Goal: Task Accomplishment & Management: Use online tool/utility

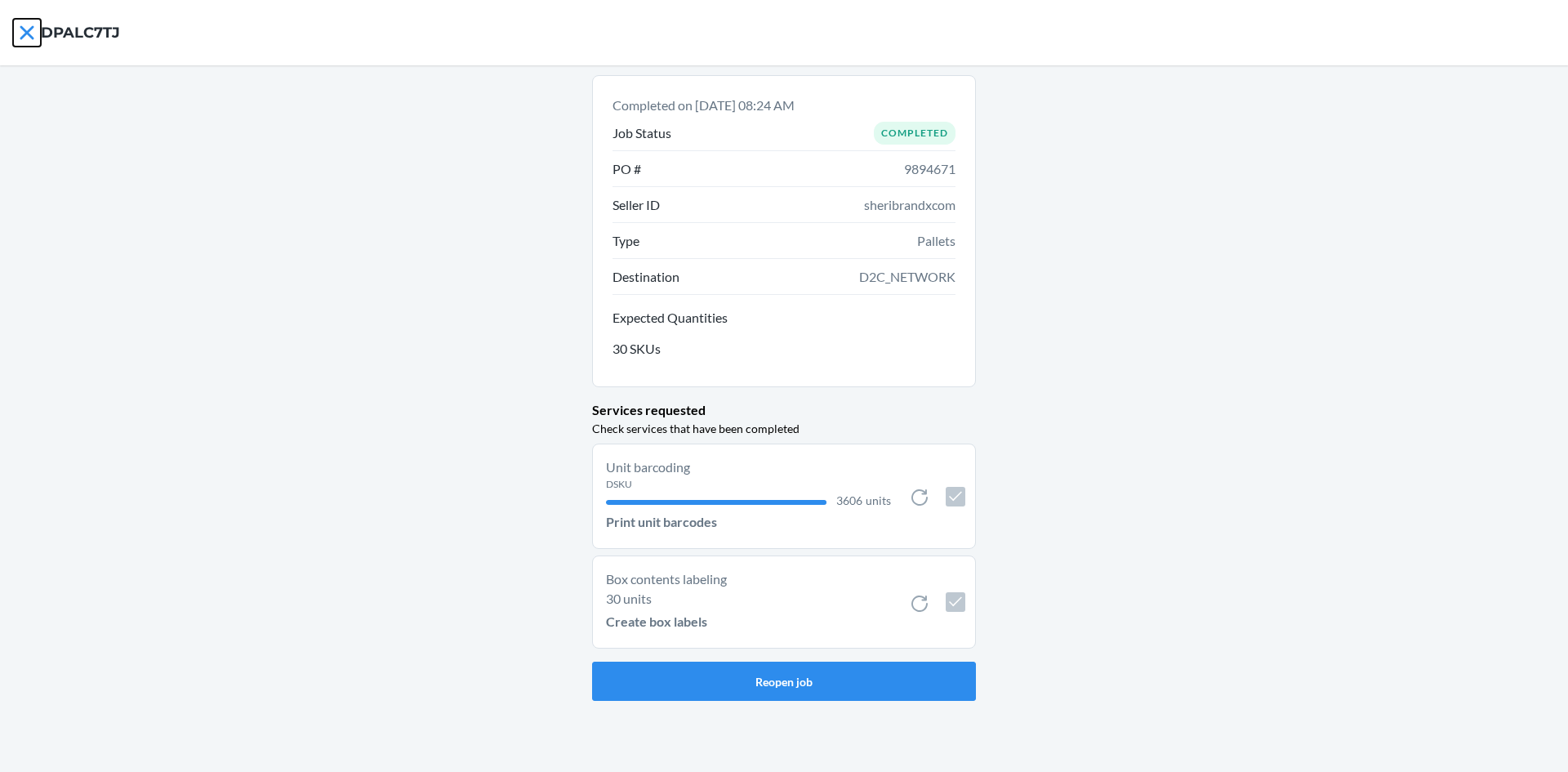
click at [23, 29] on icon at bounding box center [26, 32] width 13 height 13
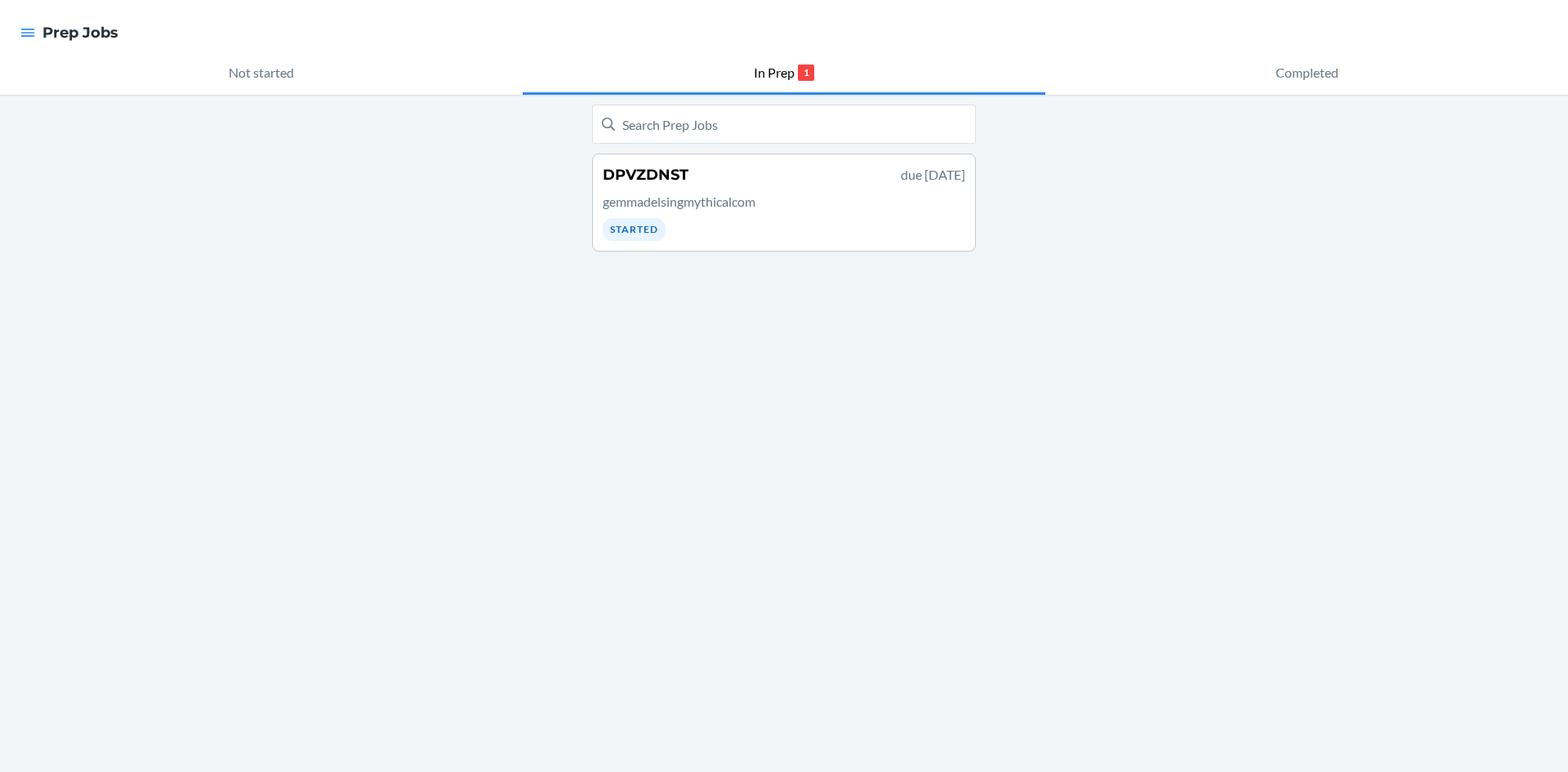
click at [683, 199] on p "gemmadelsingmythicalcom" at bounding box center [784, 201] width 362 height 19
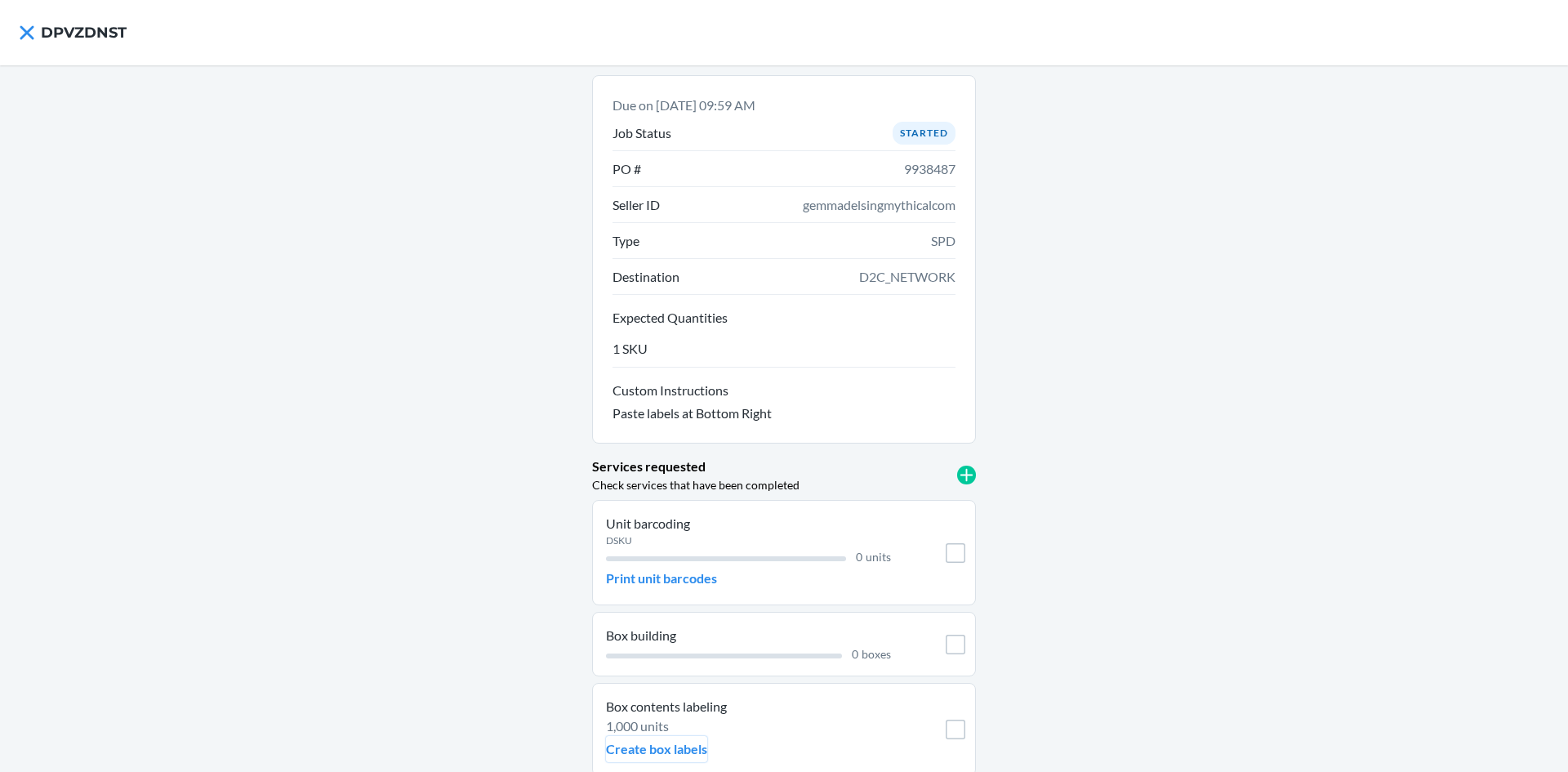
click at [666, 748] on p "Create box labels" at bounding box center [656, 749] width 101 height 19
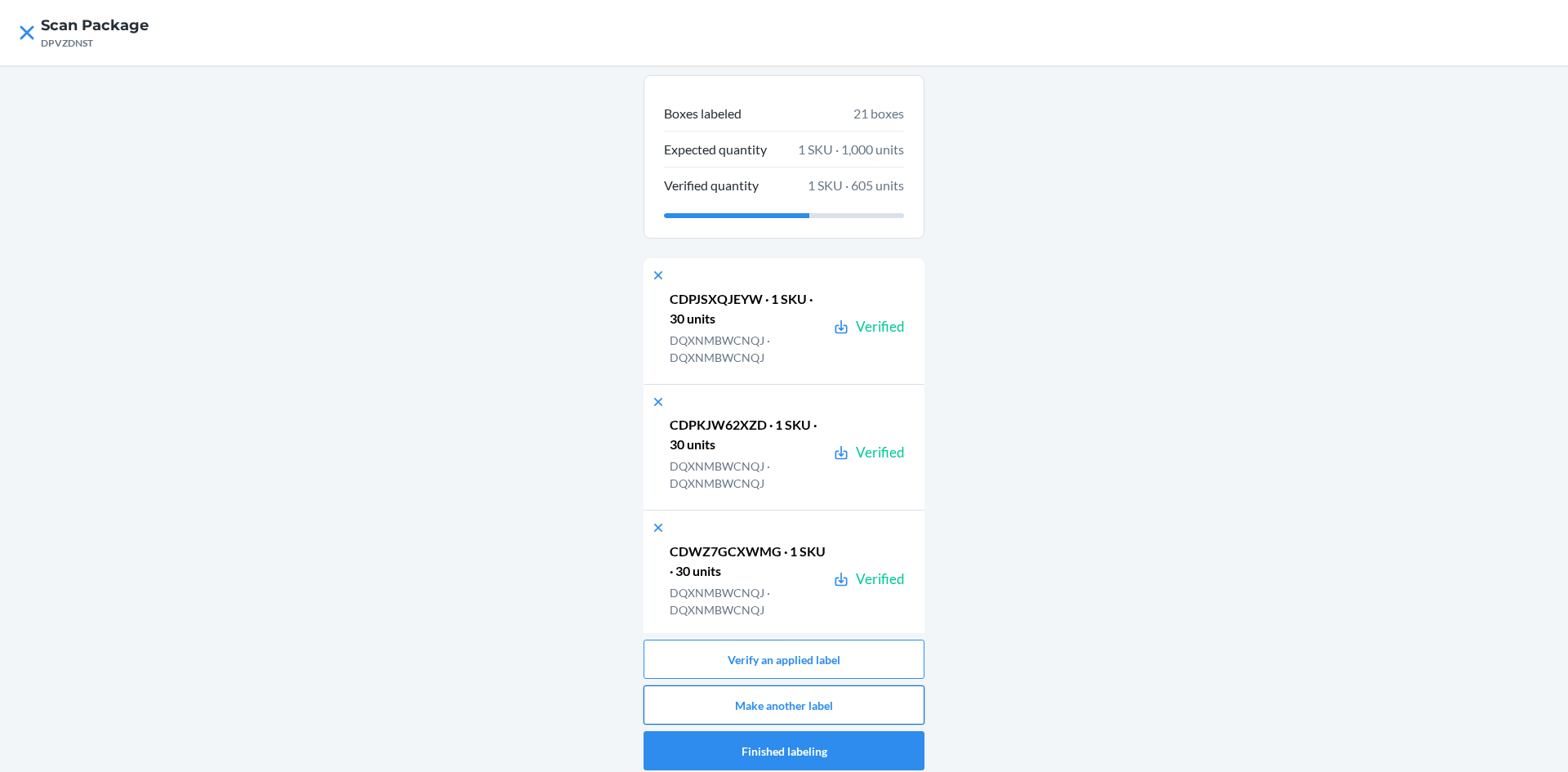
click at [847, 710] on button "Make another label" at bounding box center [784, 705] width 280 height 40
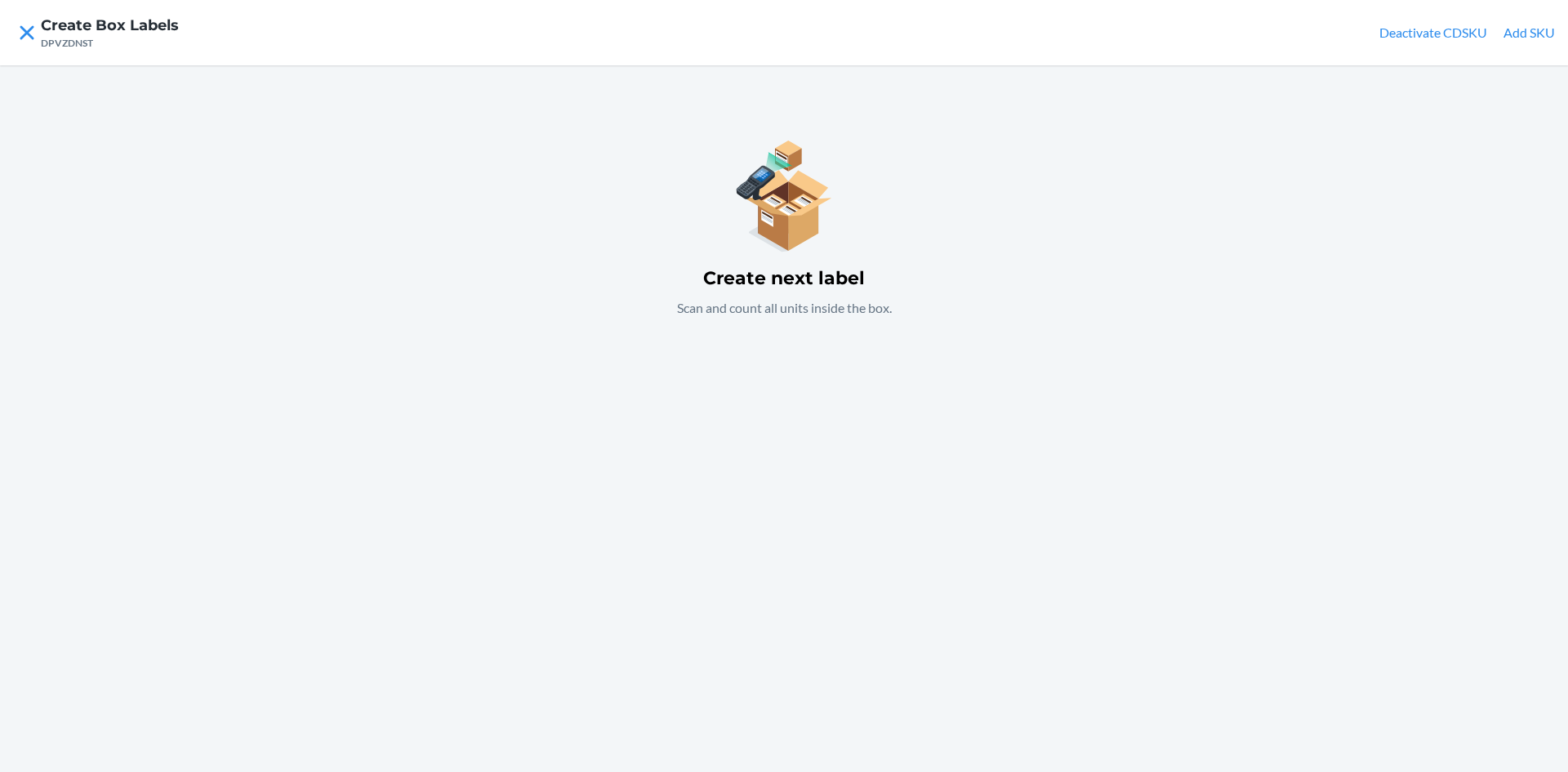
click at [1538, 34] on button "Add SKU" at bounding box center [1528, 33] width 51 height 19
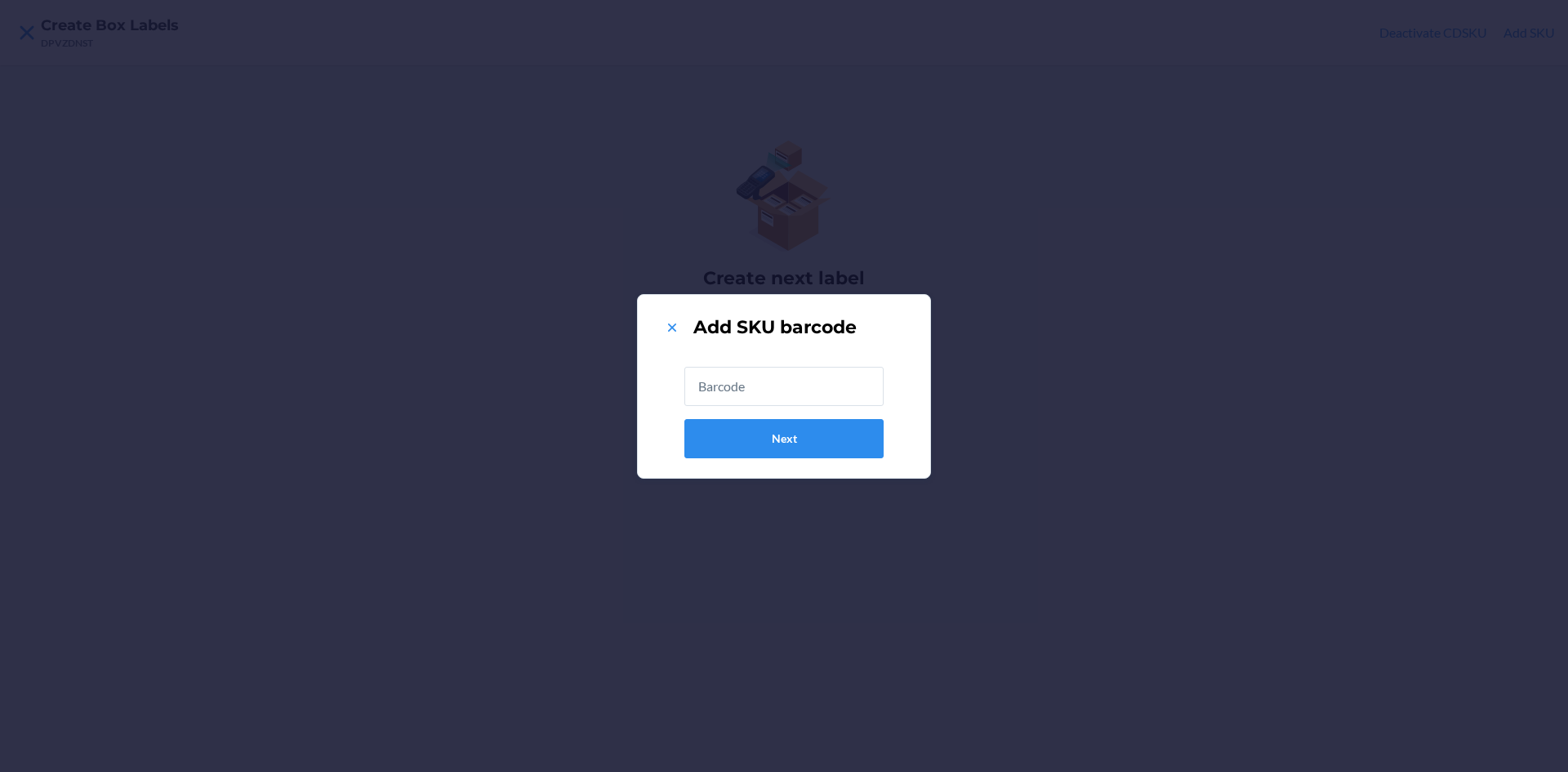
click at [819, 351] on div "Next" at bounding box center [784, 406] width 199 height 118
click at [784, 381] on input "text" at bounding box center [784, 386] width 199 height 40
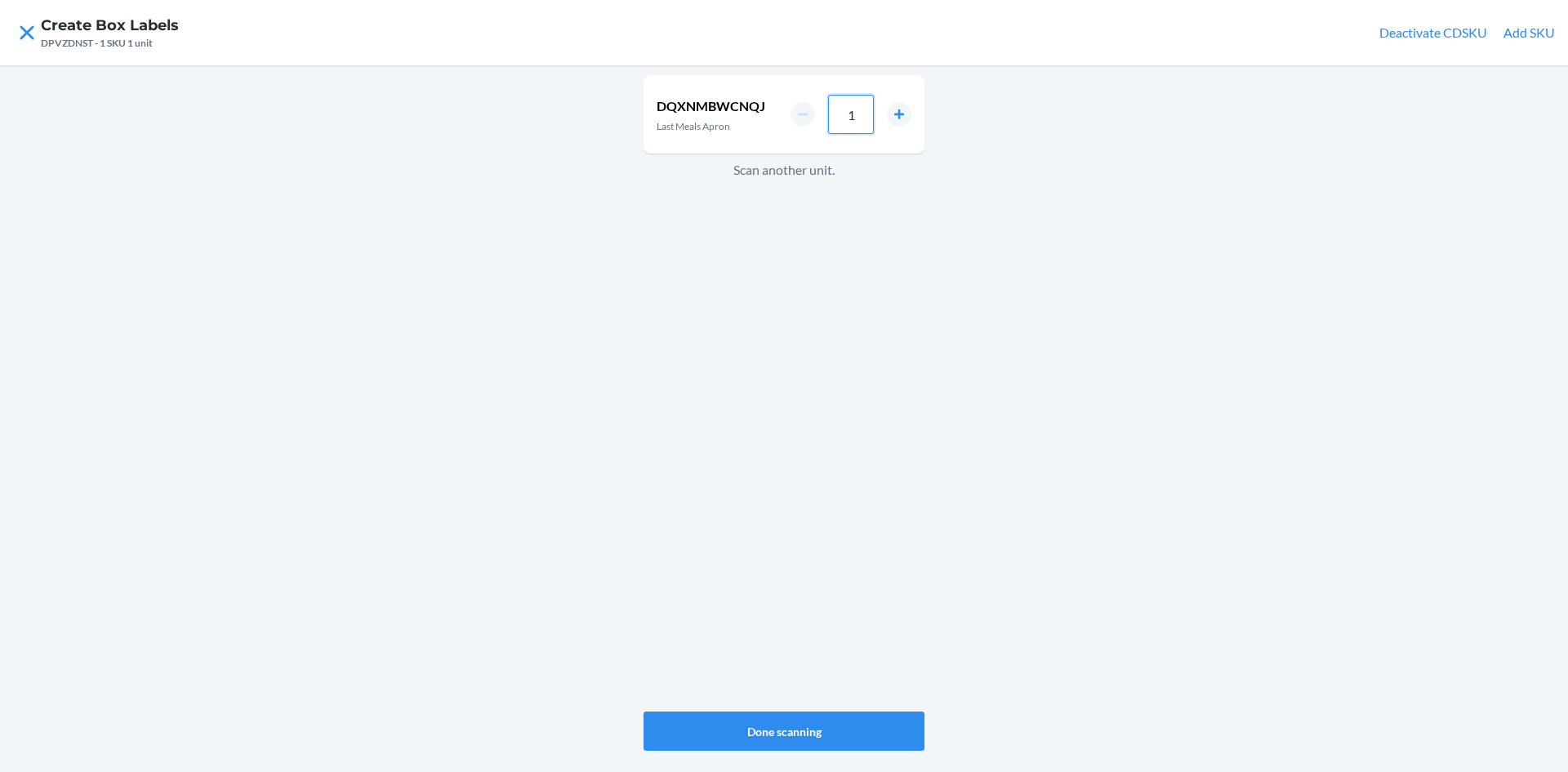
click at [853, 114] on input "1" at bounding box center [850, 114] width 45 height 40
type input "80"
click at [865, 737] on button "Done scanning" at bounding box center [784, 731] width 280 height 40
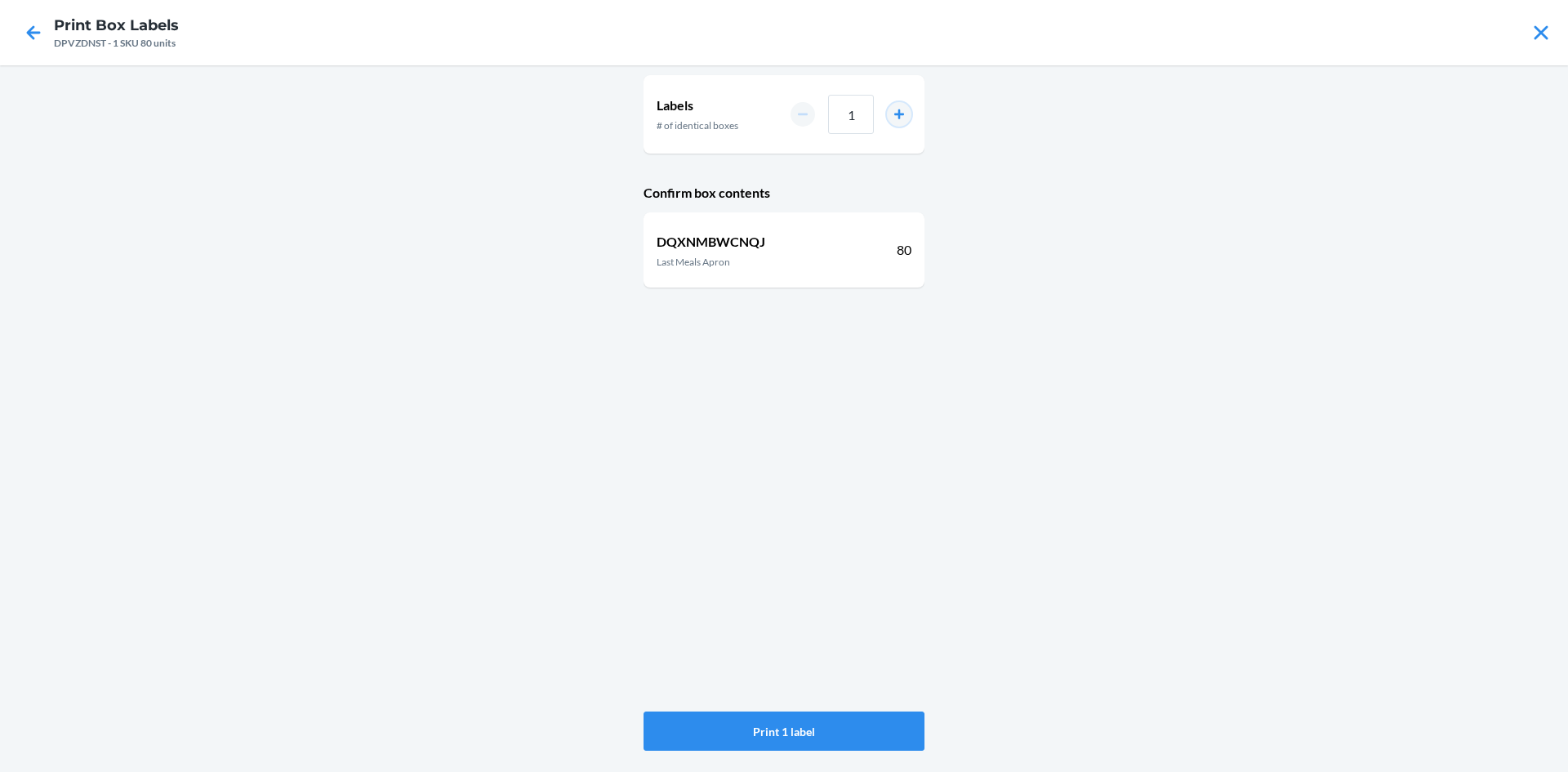
click at [901, 109] on button "increment number" at bounding box center [898, 114] width 24 height 24
type input "2"
click at [862, 724] on button "Print 2 labels" at bounding box center [784, 731] width 280 height 40
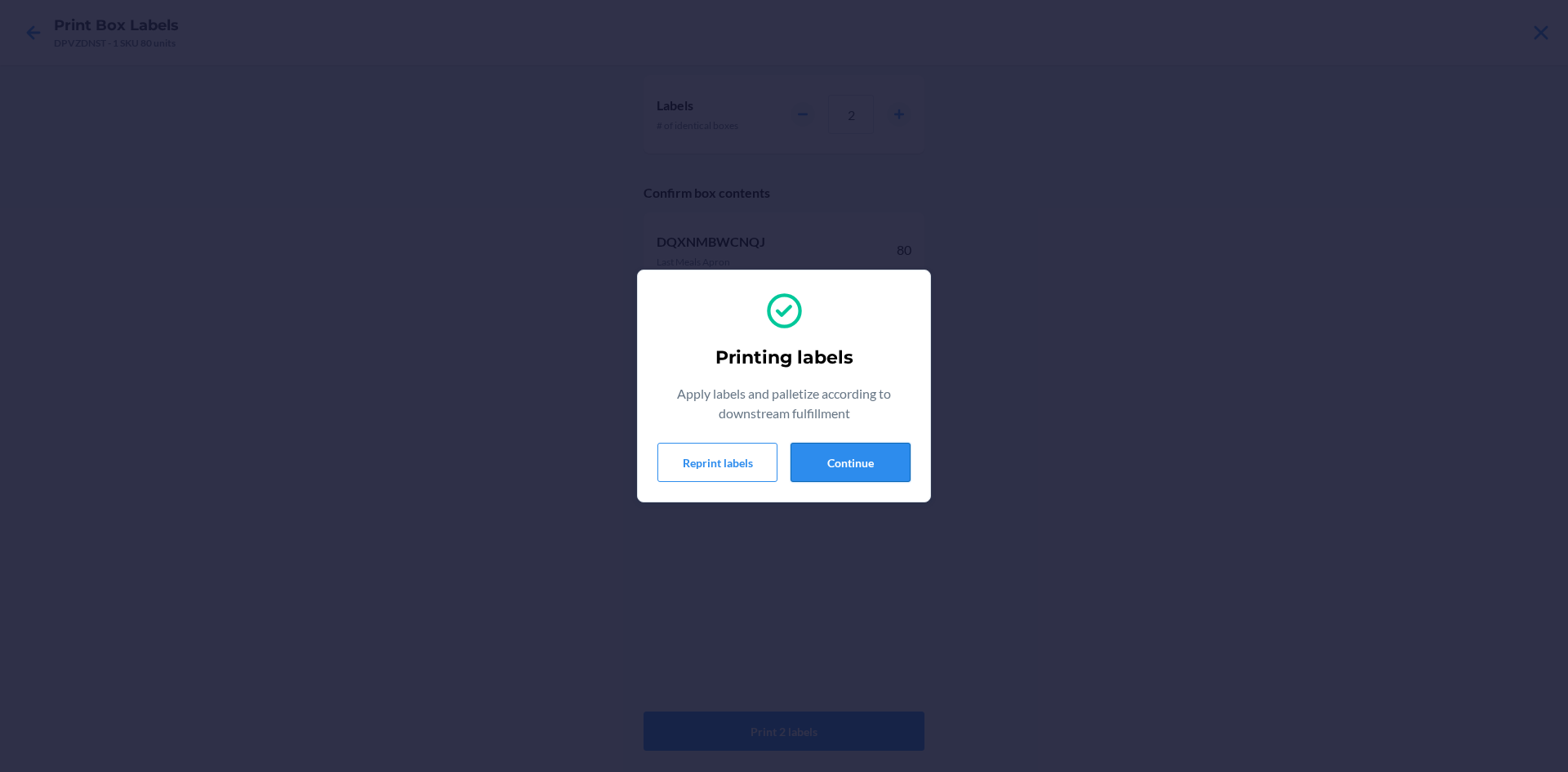
click at [848, 466] on button "Continue" at bounding box center [850, 462] width 120 height 40
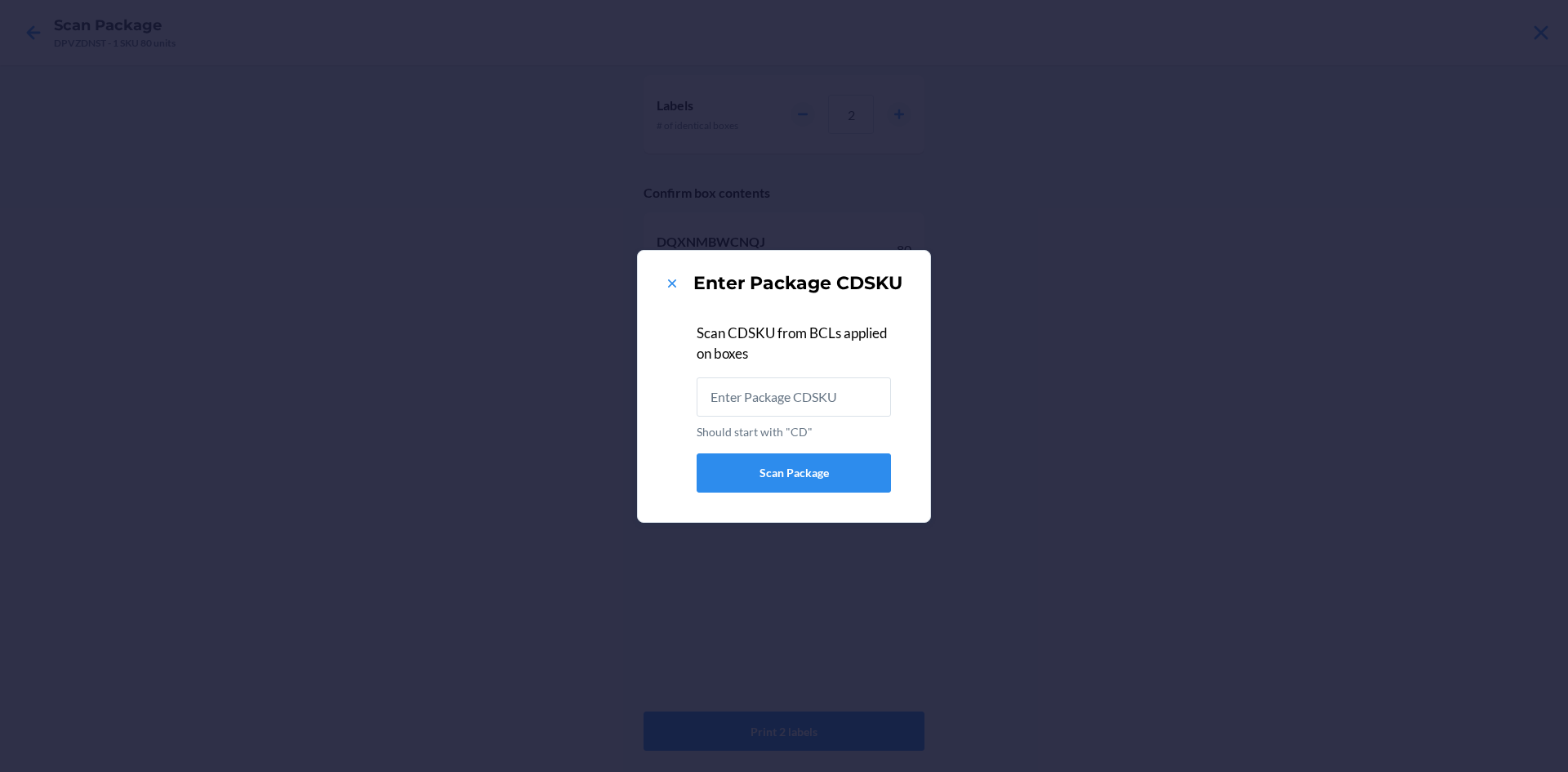
click at [763, 389] on input "Should start with "CD"" at bounding box center [794, 396] width 195 height 40
type input "CDF7C569FEQ"
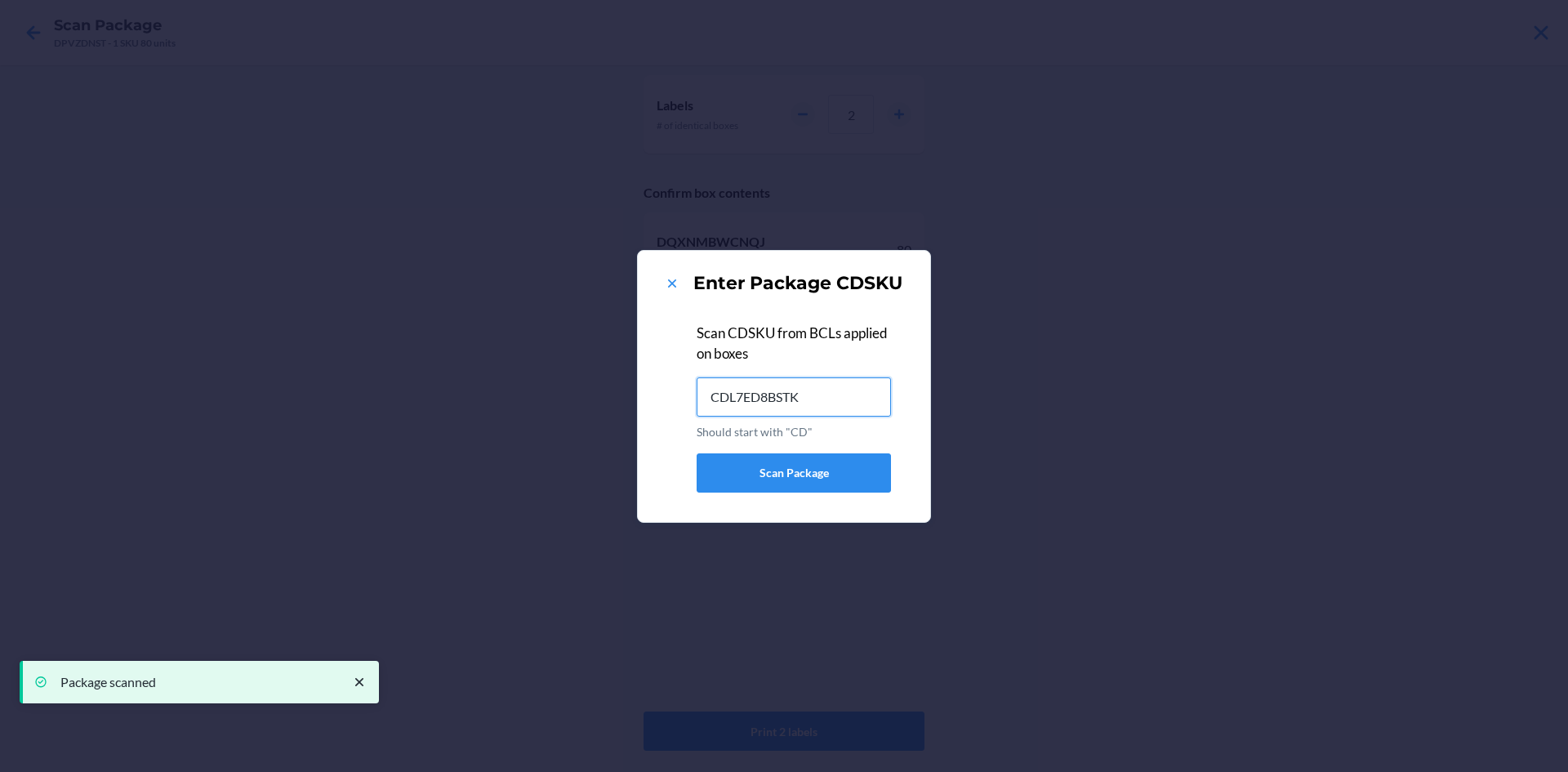
type input "CDL7ED8BSTK"
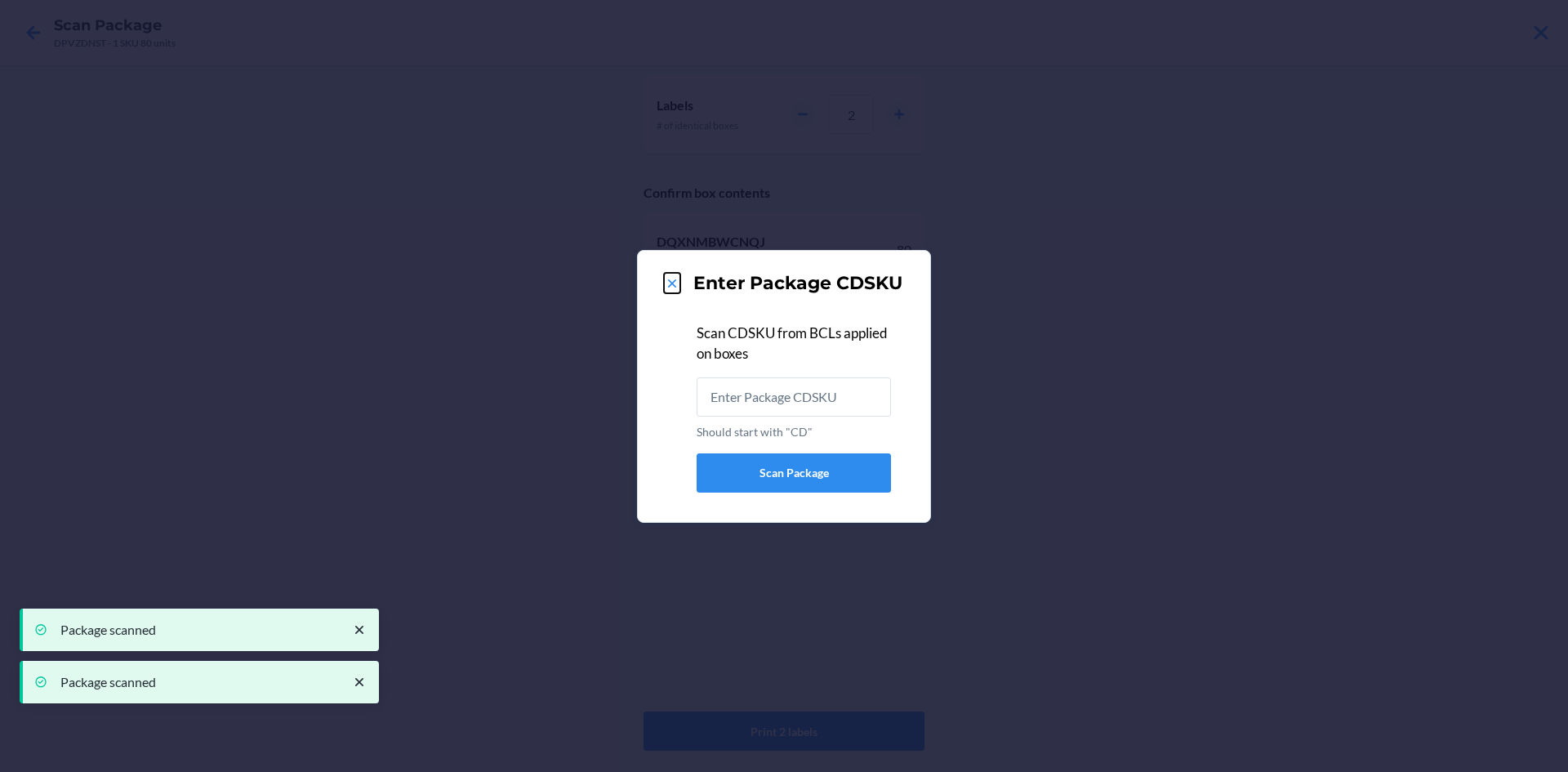
click at [670, 281] on icon at bounding box center [672, 283] width 16 height 16
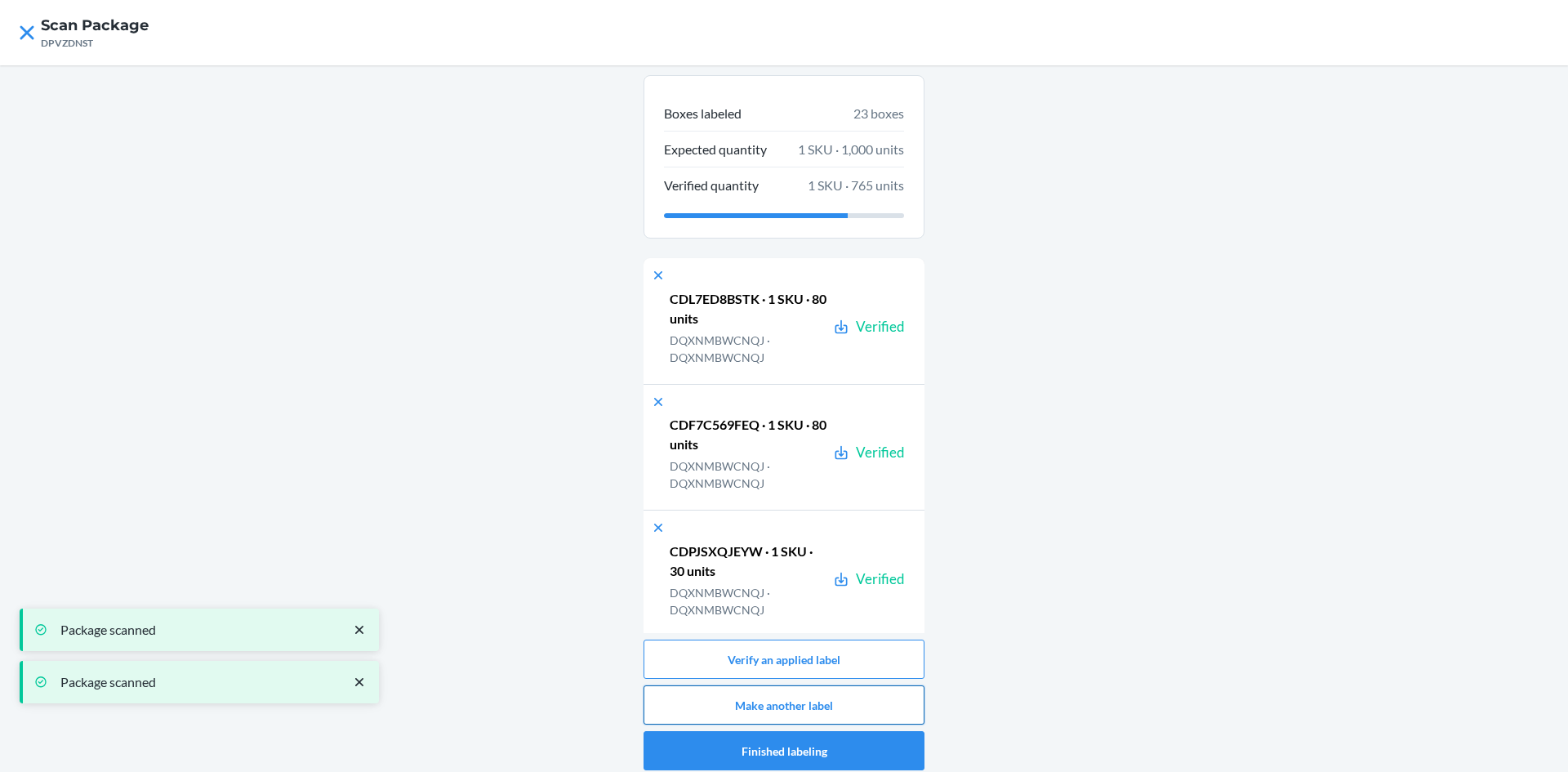
click at [849, 708] on button "Make another label" at bounding box center [784, 705] width 280 height 40
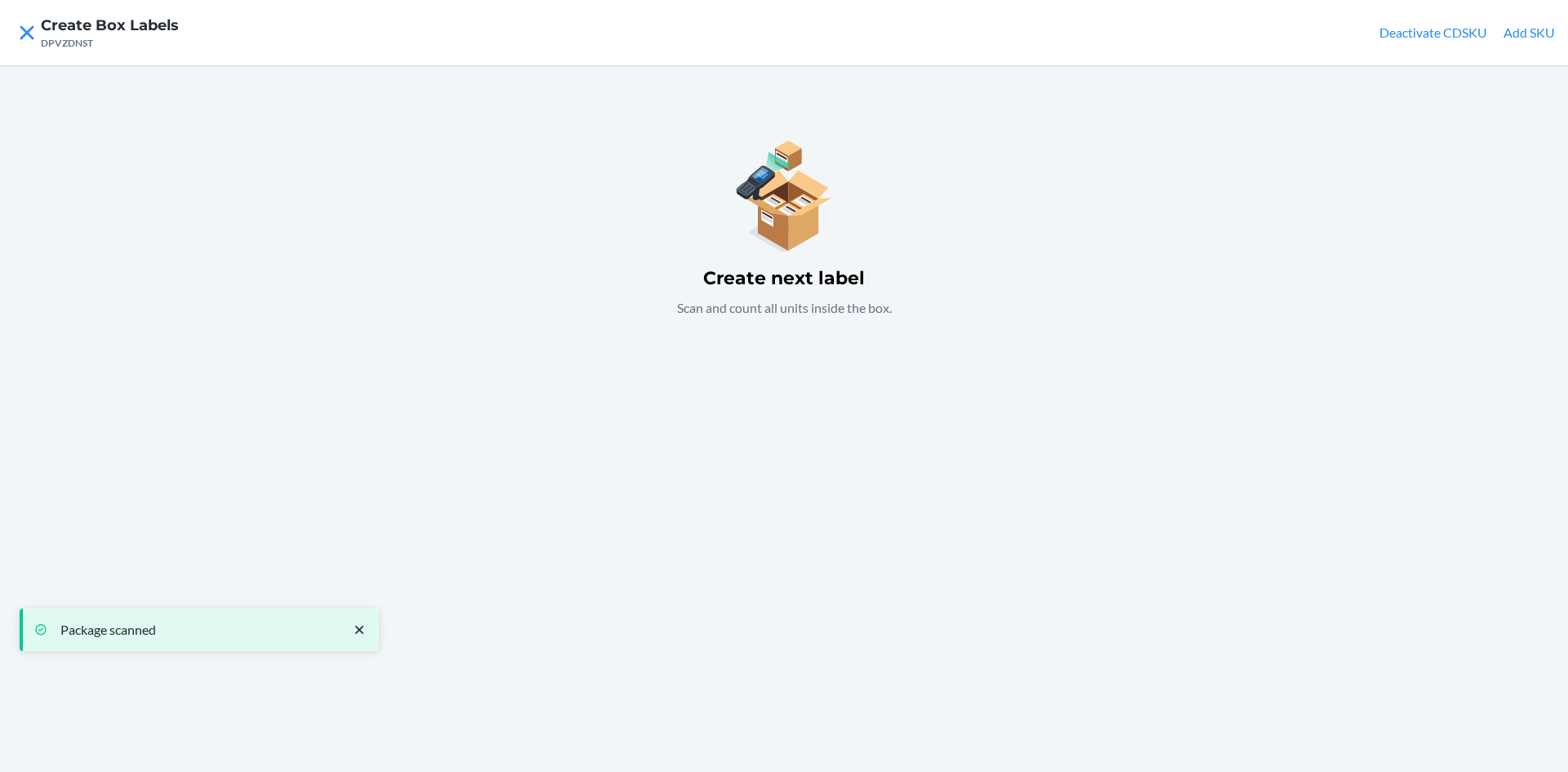
click at [1532, 33] on button "Add SKU" at bounding box center [1528, 33] width 51 height 19
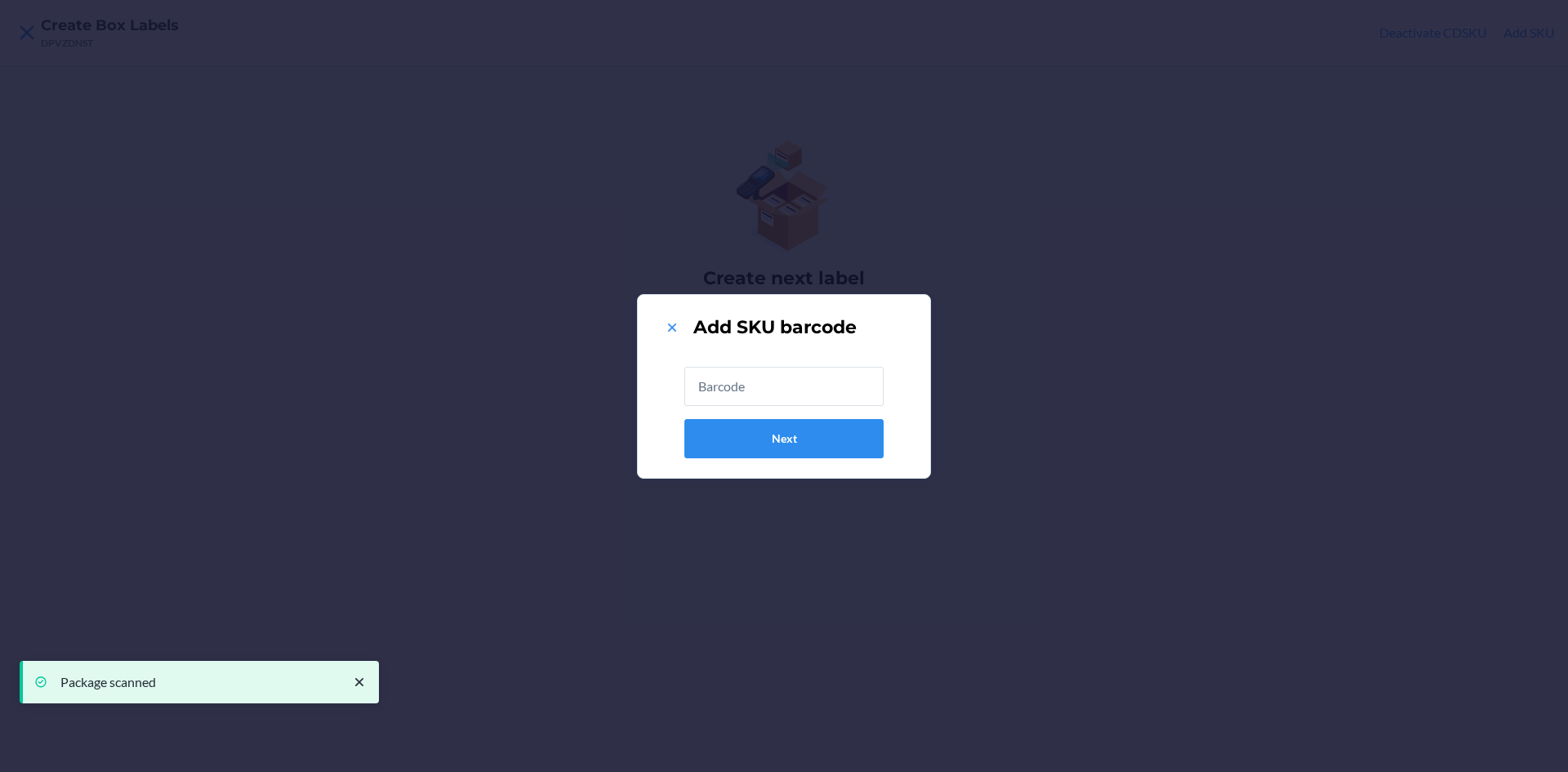
click at [841, 398] on input "text" at bounding box center [784, 386] width 199 height 40
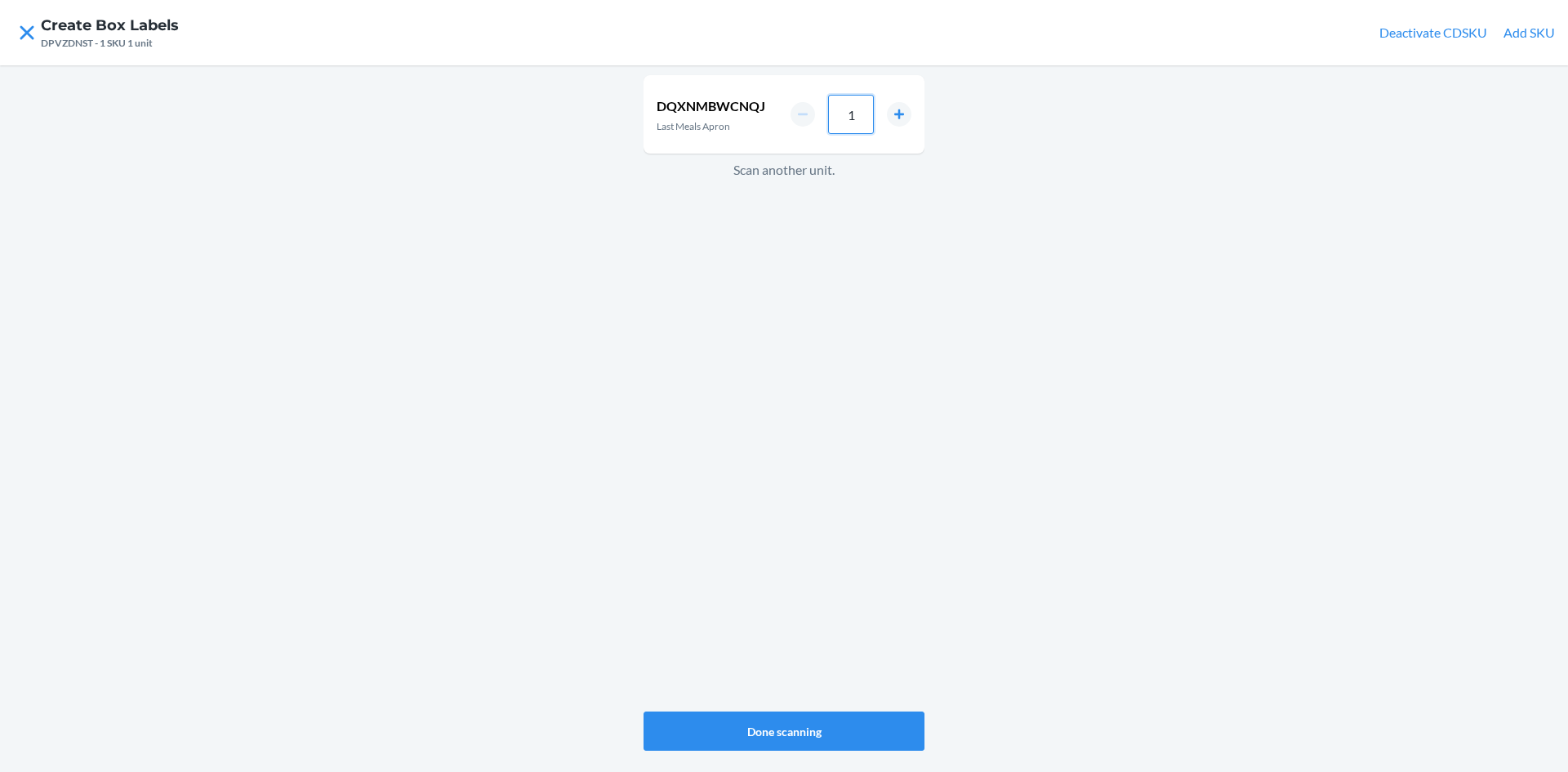
click at [857, 122] on input "1" at bounding box center [850, 114] width 45 height 40
type input "70"
click at [811, 737] on button "Done scanning" at bounding box center [784, 731] width 280 height 40
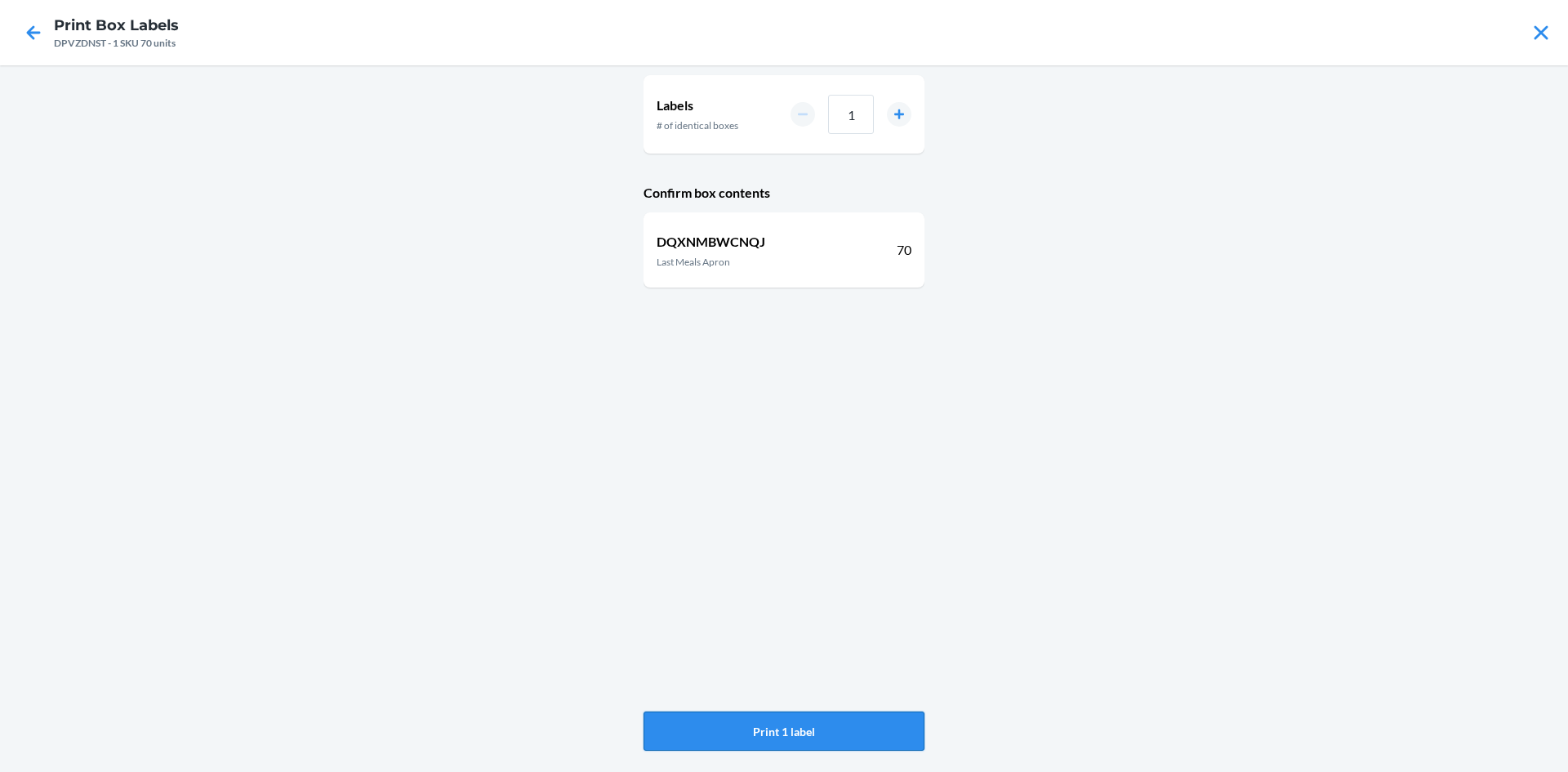
drag, startPoint x: 775, startPoint y: 720, endPoint x: 784, endPoint y: 714, distance: 10.8
click at [775, 719] on button "Print 1 label" at bounding box center [784, 731] width 280 height 40
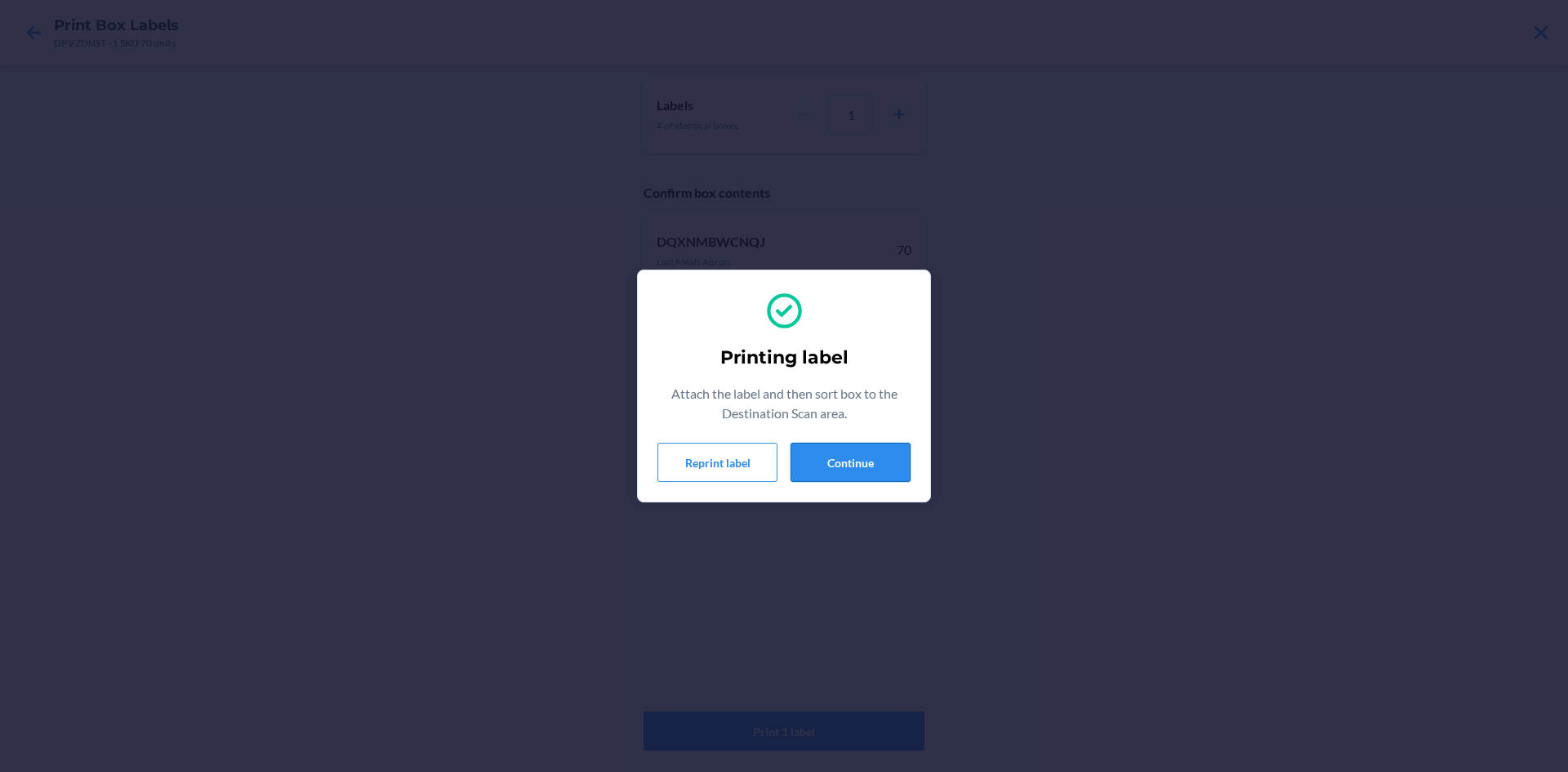
click at [841, 453] on button "Continue" at bounding box center [850, 462] width 120 height 40
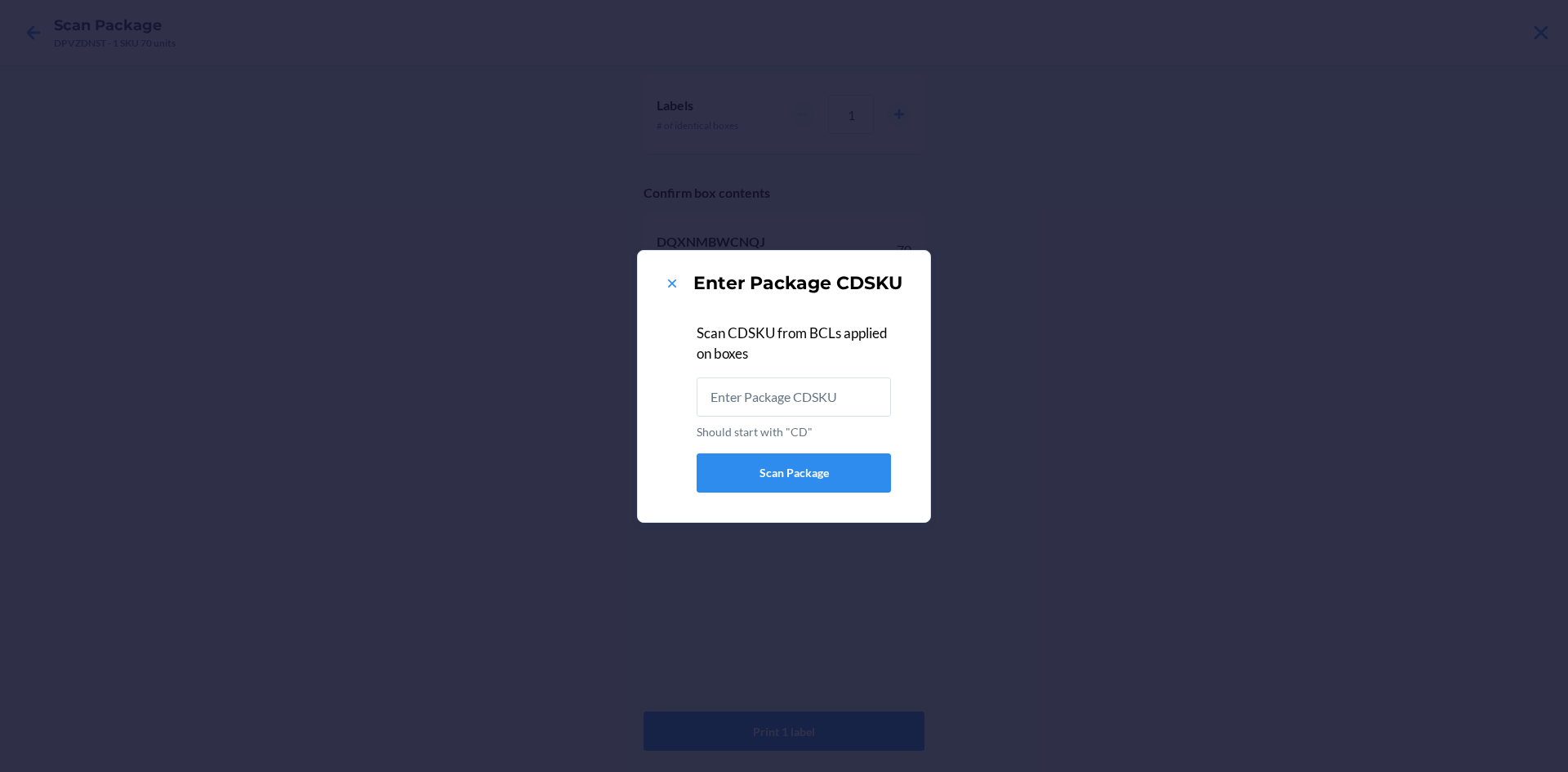
click at [819, 395] on input "Should start with "CD"" at bounding box center [794, 396] width 195 height 40
type input "CDRVCBT8CVQ"
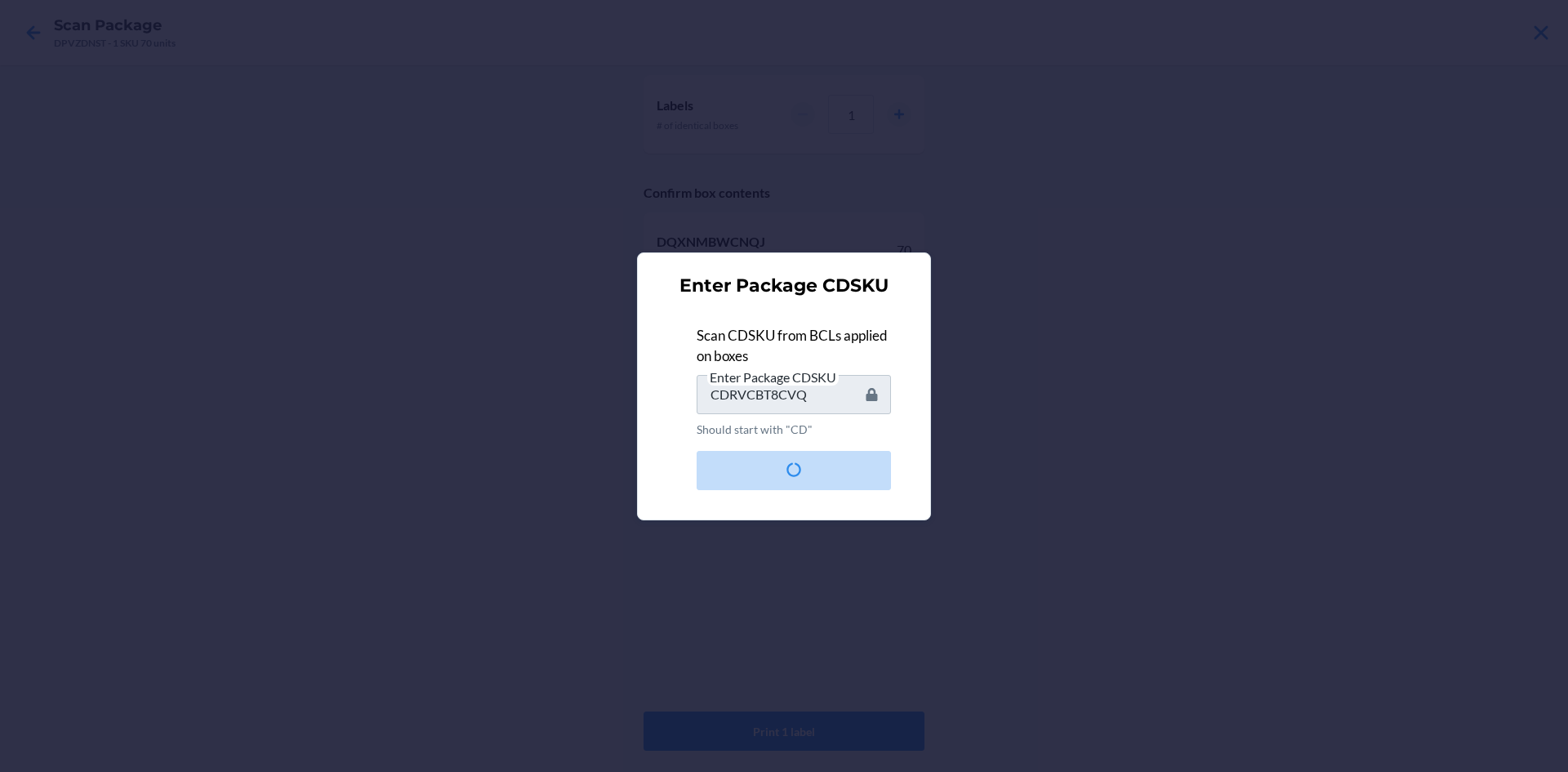
click at [1137, 262] on div "Enter Package CDSKU Scan CDSKU from BCLs applied on boxes Enter Package CDSKU C…" at bounding box center [784, 386] width 1568 height 772
